Goal: Task Accomplishment & Management: Manage account settings

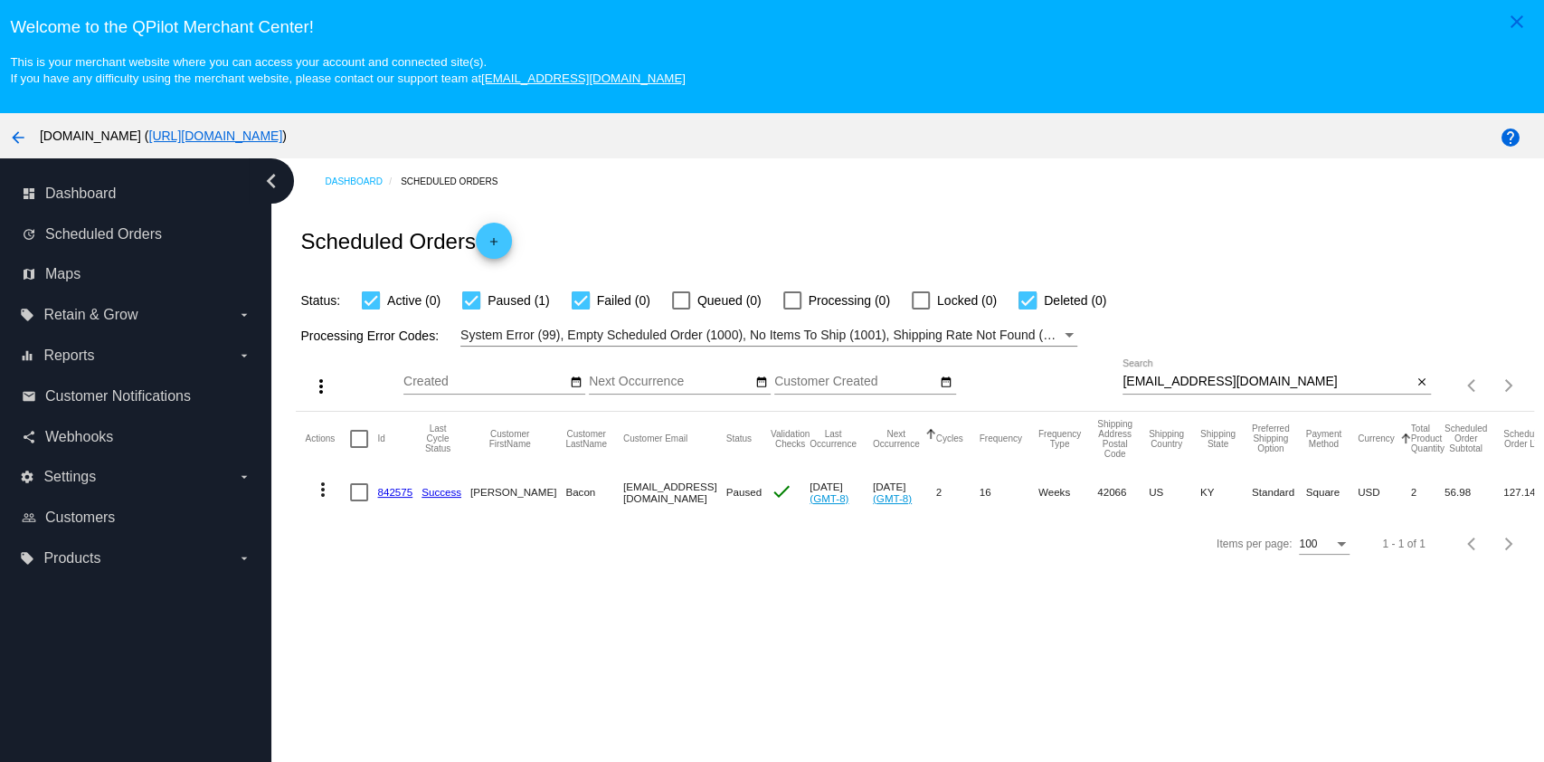
scroll to position [114, 0]
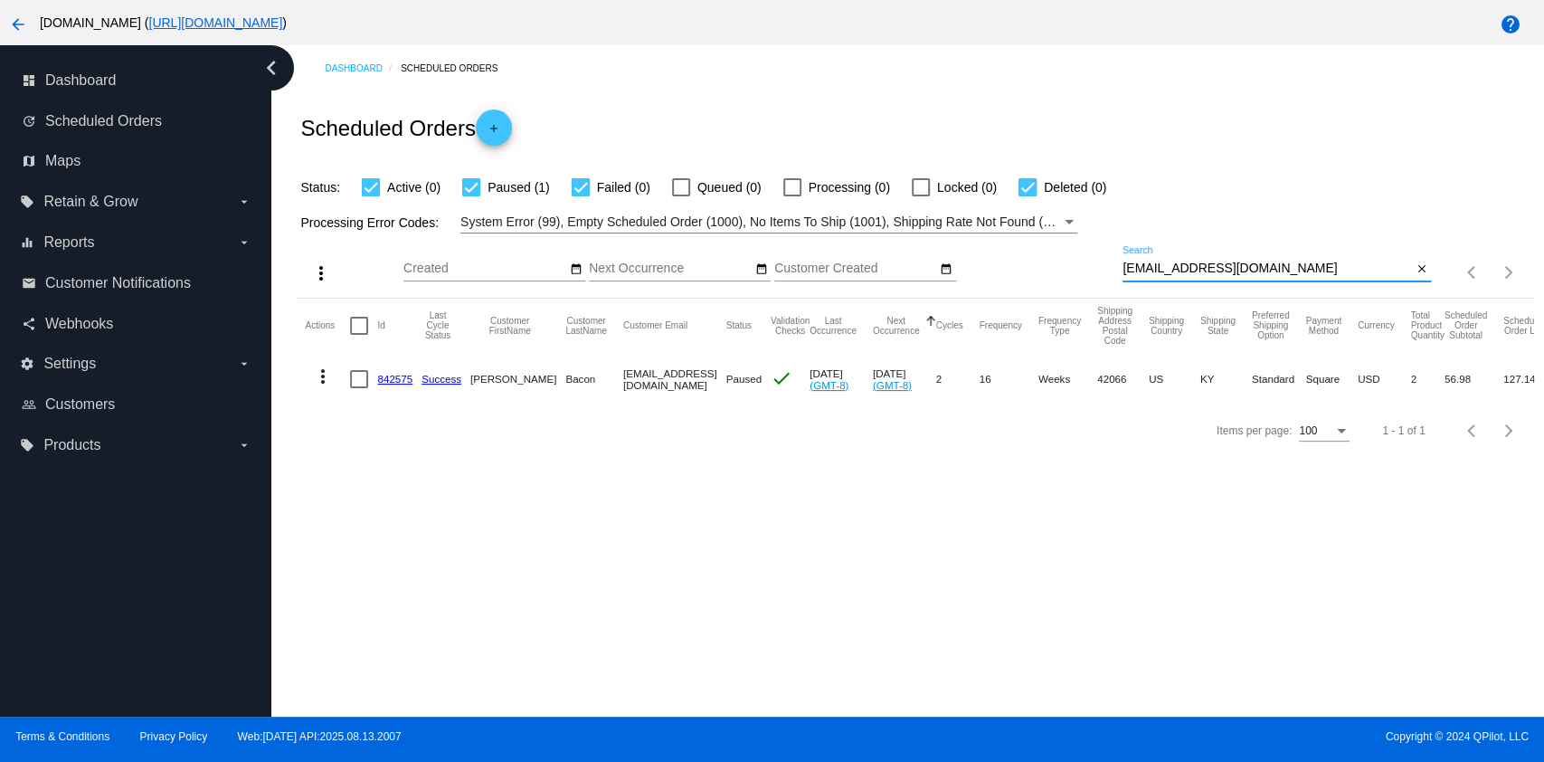
click at [1347, 273] on input "[EMAIL_ADDRESS][DOMAIN_NAME]" at bounding box center [1268, 268] width 290 height 14
paste input "suerevels58"
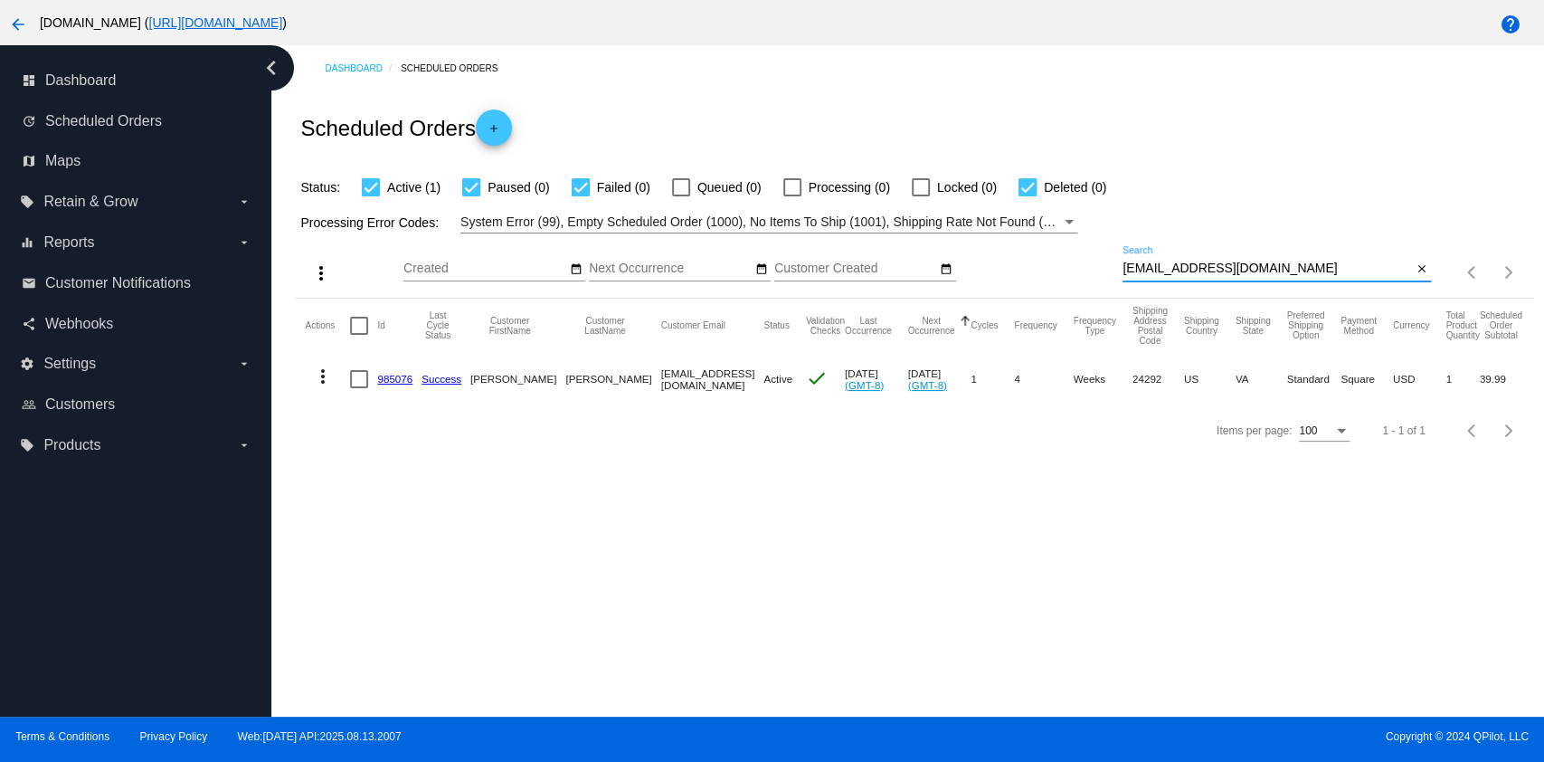
click at [1269, 266] on input "[EMAIL_ADDRESS][DOMAIN_NAME]" at bounding box center [1268, 268] width 290 height 14
click at [323, 369] on mat-icon "more_vert" at bounding box center [323, 377] width 22 height 22
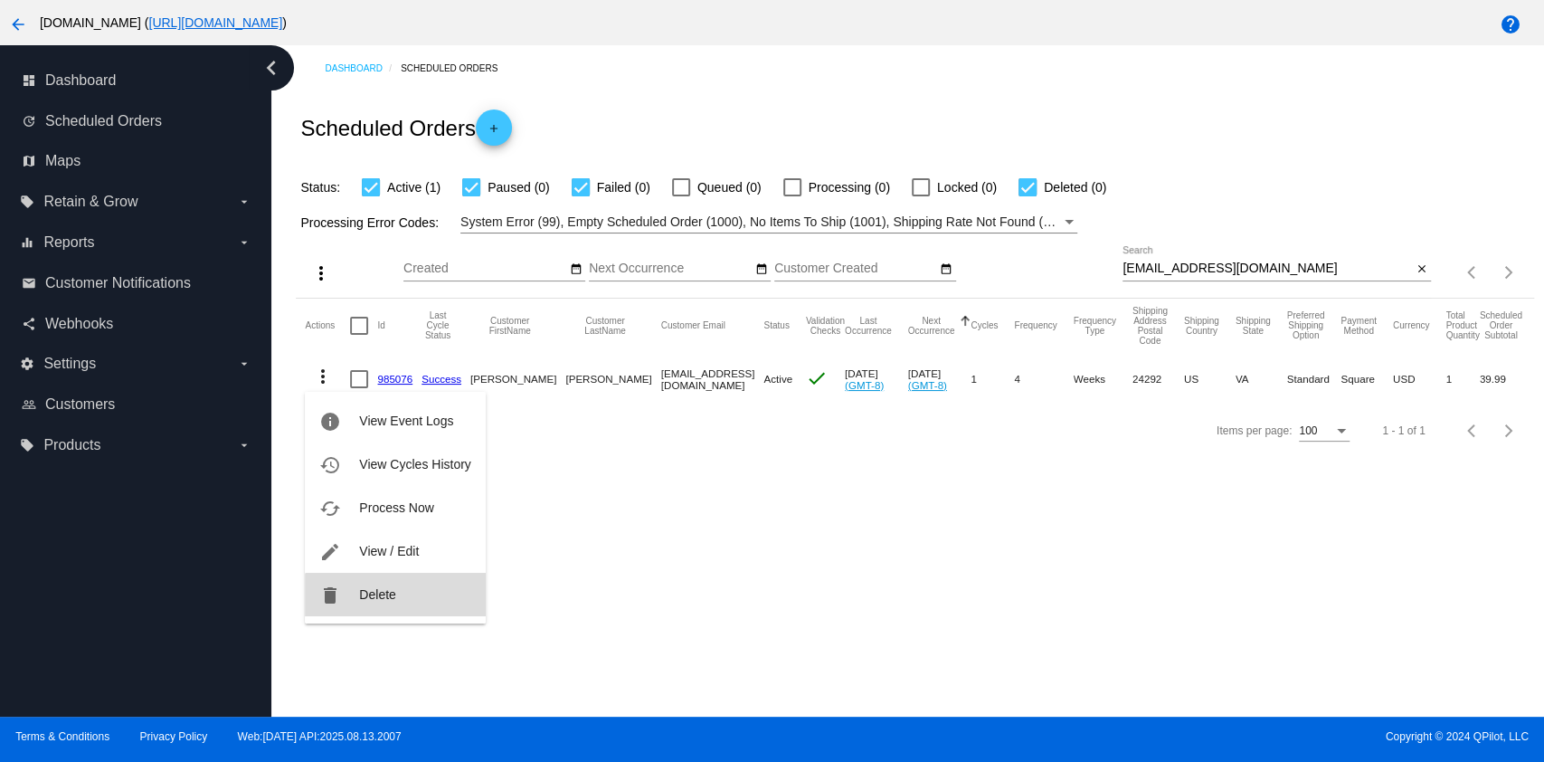
click at [398, 603] on button "delete Delete" at bounding box center [395, 594] width 180 height 43
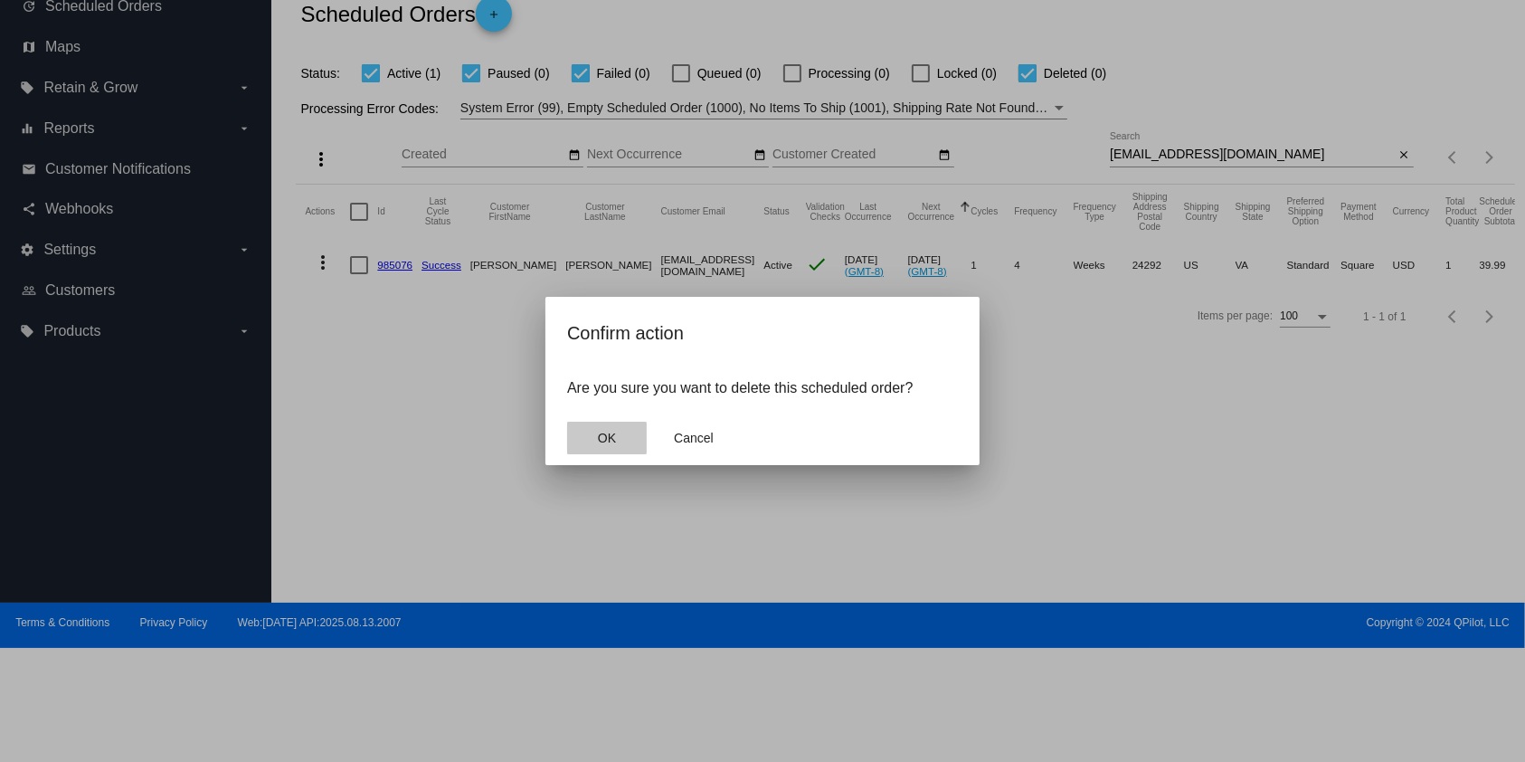
click at [597, 449] on button "OK" at bounding box center [607, 438] width 80 height 33
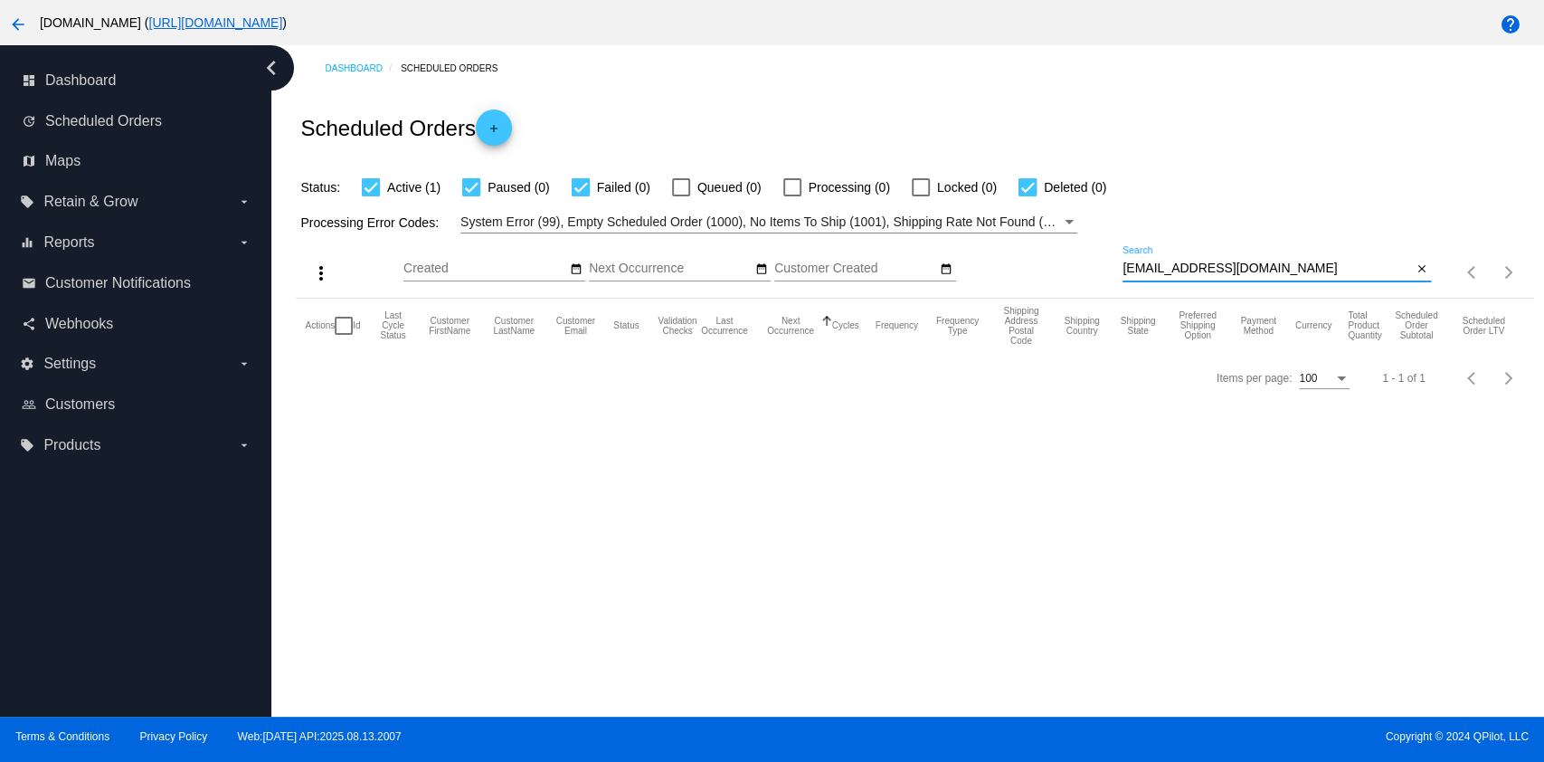
click at [1270, 267] on input "[EMAIL_ADDRESS][DOMAIN_NAME]" at bounding box center [1268, 268] width 290 height 14
type input "[EMAIL_ADDRESS][DOMAIN_NAME]"
